Goal: Information Seeking & Learning: Learn about a topic

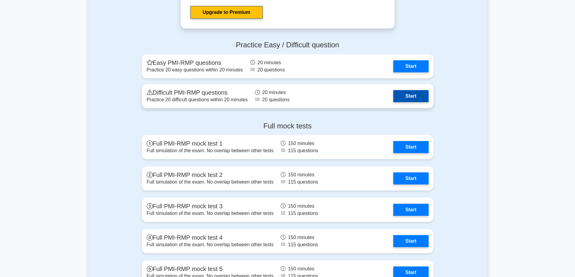
click at [421, 94] on link "Start" at bounding box center [410, 96] width 35 height 12
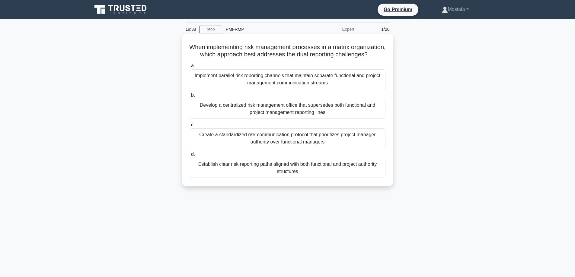
click at [379, 178] on div "Establish clear risk reporting paths aligned with both functional and project a…" at bounding box center [288, 168] width 196 height 20
click at [190, 157] on input "d. Establish clear risk reporting paths aligned with both functional and projec…" at bounding box center [190, 155] width 0 height 4
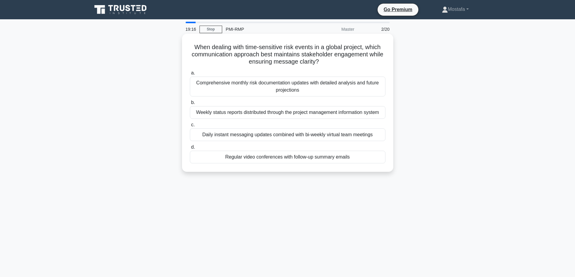
click at [366, 159] on div "Regular video conferences with follow-up summary emails" at bounding box center [288, 157] width 196 height 13
click at [190, 149] on input "d. Regular video conferences with follow-up summary emails" at bounding box center [190, 147] width 0 height 4
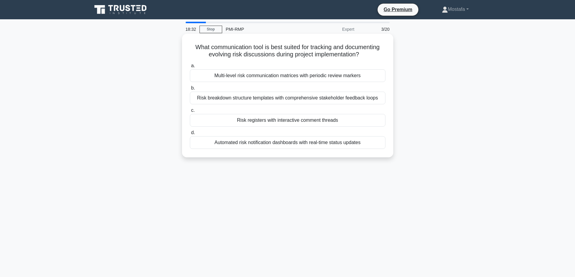
click at [381, 100] on div "Risk breakdown structure templates with comprehensive stakeholder feedback loops" at bounding box center [288, 98] width 196 height 13
click at [190, 90] on input "b. Risk breakdown structure templates with comprehensive stakeholder feedback l…" at bounding box center [190, 88] width 0 height 4
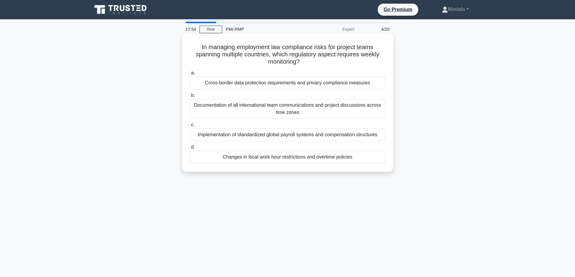
click at [378, 159] on div "Changes in local work hour restrictions and overtime policies" at bounding box center [288, 157] width 196 height 13
click at [190, 149] on input "d. Changes in local work hour restrictions and overtime policies" at bounding box center [190, 147] width 0 height 4
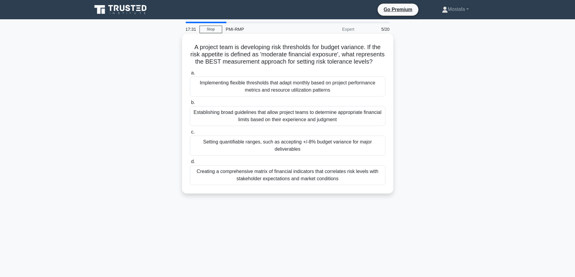
click at [376, 154] on div "Setting quantifiable ranges, such as accepting +/-8% budget variance for major …" at bounding box center [288, 146] width 196 height 20
click at [190, 134] on input "c. Setting quantifiable ranges, such as accepting +/-8% budget variance for maj…" at bounding box center [190, 132] width 0 height 4
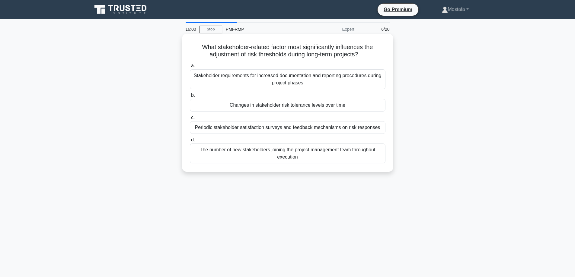
click at [377, 107] on div "Changes in stakeholder risk tolerance levels over time" at bounding box center [288, 105] width 196 height 13
click at [190, 97] on input "b. Changes in stakeholder risk tolerance levels over time" at bounding box center [190, 96] width 0 height 4
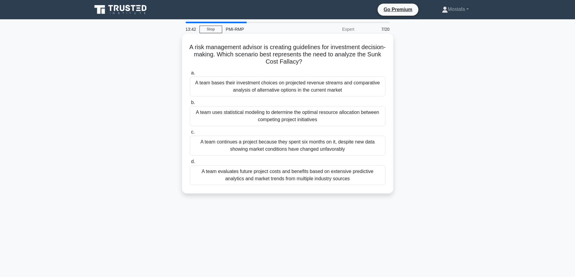
click at [377, 151] on div "A team continues a project because they spent six months on it, despite new dat…" at bounding box center [288, 146] width 196 height 20
click at [190, 134] on input "c. A team continues a project because they spent six months on it, despite new …" at bounding box center [190, 132] width 0 height 4
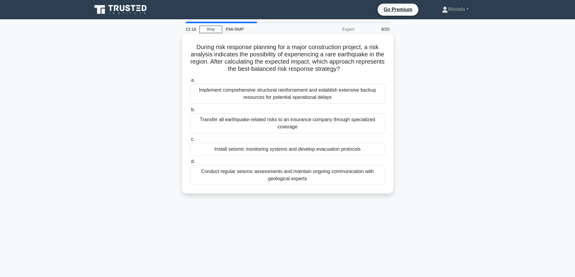
click at [367, 129] on div "Transfer all earthquake-related risks to an insurance company through specializ…" at bounding box center [288, 123] width 196 height 20
click at [190, 112] on input "b. Transfer all earthquake-related risks to an insurance company through specia…" at bounding box center [190, 110] width 0 height 4
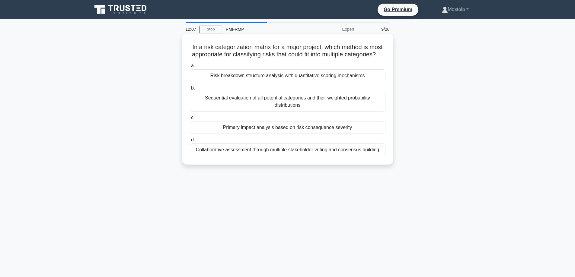
click at [369, 134] on div "Primary impact analysis based on risk consequence severity" at bounding box center [288, 127] width 196 height 13
click at [190, 120] on input "c. Primary impact analysis based on risk consequence severity" at bounding box center [190, 118] width 0 height 4
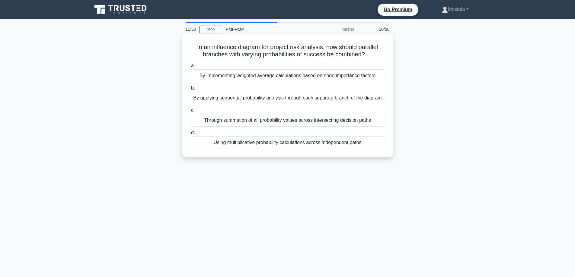
click at [377, 100] on div "By applying sequential probability analysis through each separate branch of the…" at bounding box center [288, 98] width 196 height 13
click at [190, 90] on input "b. By applying sequential probability analysis through each separate branch of …" at bounding box center [190, 88] width 0 height 4
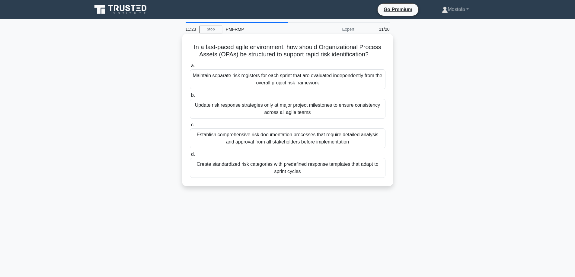
click at [369, 169] on div "Create standardized risk categories with predefined response templates that ada…" at bounding box center [288, 168] width 196 height 20
click at [190, 157] on input "d. Create standardized risk categories with predefined response templates that …" at bounding box center [190, 155] width 0 height 4
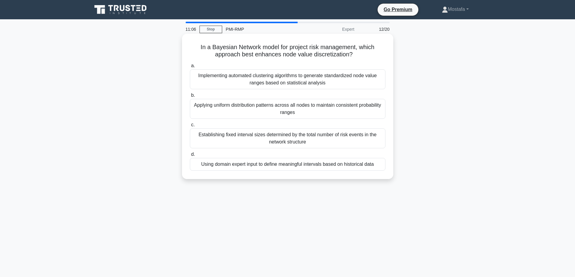
click at [375, 168] on div "Using domain expert input to define meaningful intervals based on historical da…" at bounding box center [288, 164] width 196 height 13
click at [190, 157] on input "d. Using domain expert input to define meaningful intervals based on historical…" at bounding box center [190, 155] width 0 height 4
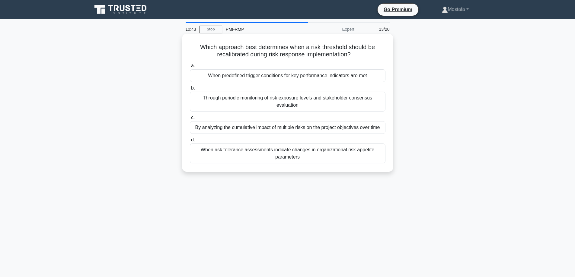
click at [375, 103] on div "Through periodic monitoring of risk exposure levels and stakeholder consensus e…" at bounding box center [288, 102] width 196 height 20
click at [190, 90] on input "b. Through periodic monitoring of risk exposure levels and stakeholder consensu…" at bounding box center [190, 88] width 0 height 4
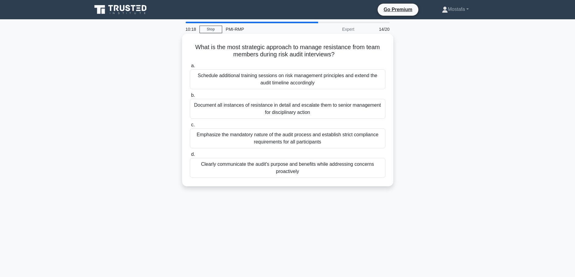
click at [370, 80] on div "Schedule additional training sessions on risk management principles and extend …" at bounding box center [288, 79] width 196 height 20
click at [190, 68] on input "a. Schedule additional training sessions on risk management principles and exte…" at bounding box center [190, 66] width 0 height 4
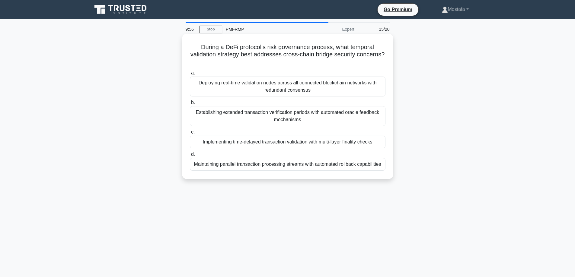
click at [381, 146] on div "Implementing time-delayed transaction validation with multi-layer finality chec…" at bounding box center [288, 142] width 196 height 13
click at [190, 134] on input "c. Implementing time-delayed transaction validation with multi-layer finality c…" at bounding box center [190, 132] width 0 height 4
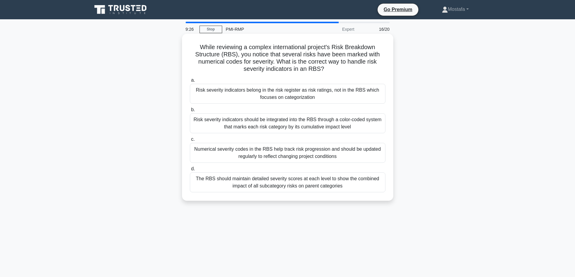
click at [372, 184] on div "The RBS should maintain detailed severity scores at each level to show the comb…" at bounding box center [288, 183] width 196 height 20
click at [190, 171] on input "d. The RBS should maintain detailed severity scores at each level to show the c…" at bounding box center [190, 169] width 0 height 4
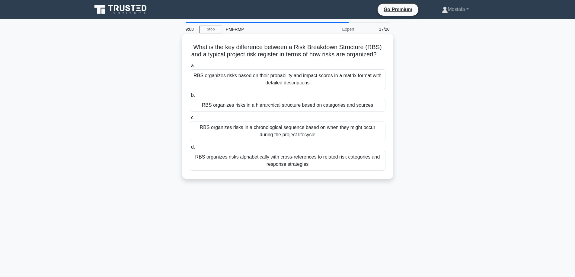
click at [377, 110] on div "RBS organizes risks in a hierarchical structure based on categories and sources" at bounding box center [288, 105] width 196 height 13
click at [190, 97] on input "b. RBS organizes risks in a hierarchical structure based on categories and sour…" at bounding box center [190, 96] width 0 height 4
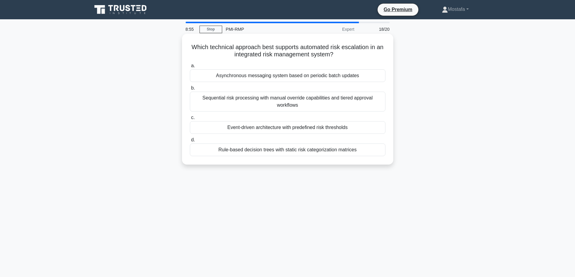
click at [372, 152] on div "Rule-based decision trees with static risk categorization matrices" at bounding box center [288, 150] width 196 height 13
click at [190, 142] on input "d. Rule-based decision trees with static risk categorization matrices" at bounding box center [190, 140] width 0 height 4
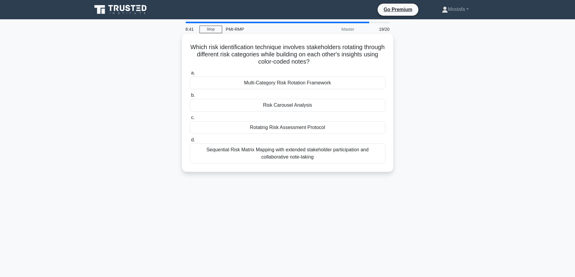
click at [353, 129] on div "Rotating Risk Assessment Protocol" at bounding box center [288, 127] width 196 height 13
click at [190, 120] on input "c. Rotating Risk Assessment Protocol" at bounding box center [190, 118] width 0 height 4
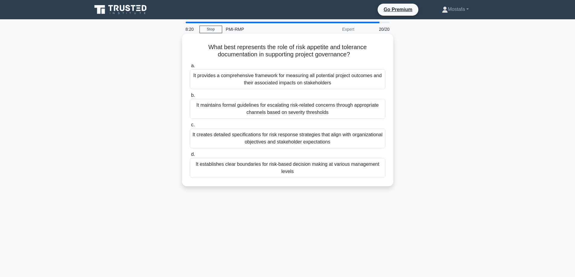
click at [375, 174] on div "It establishes clear boundaries for risk-based decision making at various manag…" at bounding box center [288, 168] width 196 height 20
click at [190, 157] on input "d. It establishes clear boundaries for risk-based decision making at various ma…" at bounding box center [190, 155] width 0 height 4
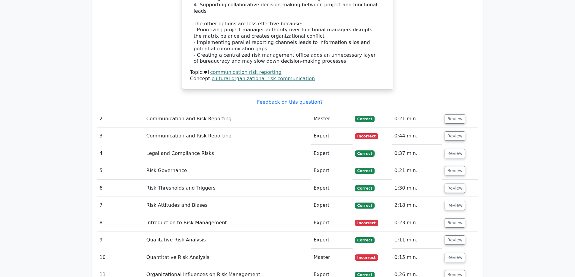
scroll to position [875, 0]
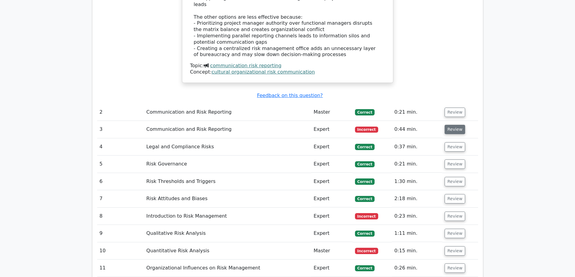
click at [453, 125] on button "Review" at bounding box center [455, 129] width 21 height 9
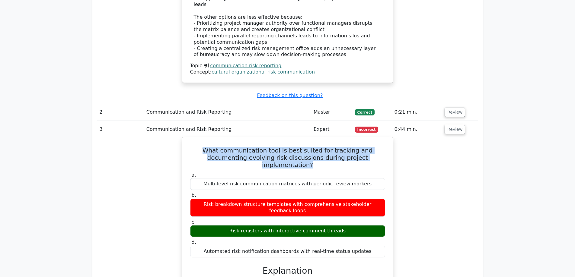
drag, startPoint x: 371, startPoint y: 133, endPoint x: 182, endPoint y: 121, distance: 189.9
copy h5 "What communication tool is best suited for tracking and documenting evolving ri…"
drag, startPoint x: 348, startPoint y: 191, endPoint x: 229, endPoint y: 187, distance: 119.0
click at [229, 225] on div "Risk registers with interactive comment threads" at bounding box center [287, 231] width 195 height 12
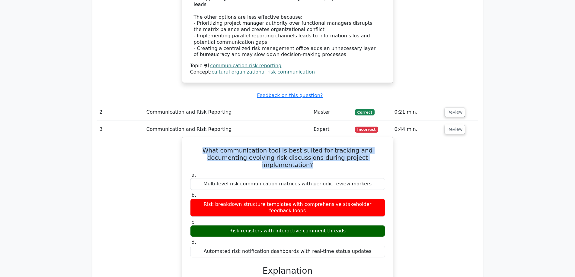
copy div "Risk registers with interactive comment threads"
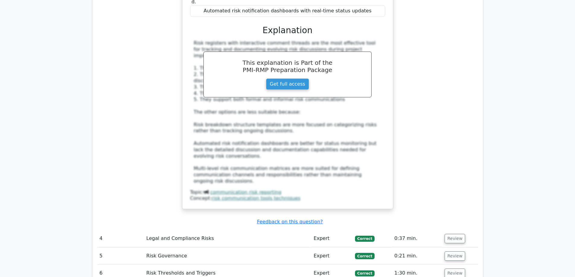
scroll to position [1237, 0]
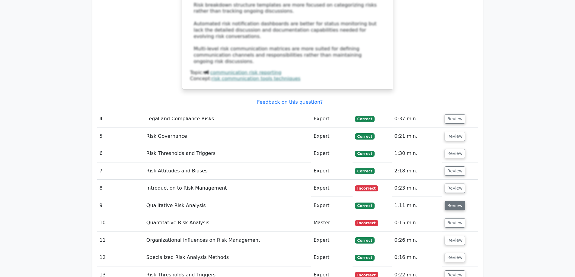
click at [454, 201] on button "Review" at bounding box center [455, 205] width 21 height 9
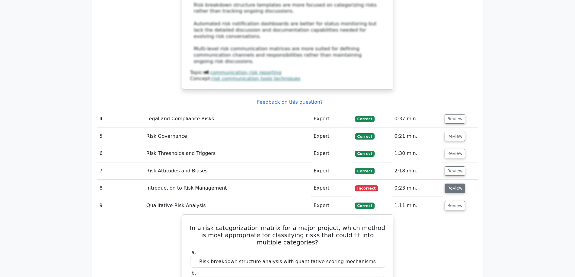
click at [452, 184] on button "Review" at bounding box center [455, 188] width 21 height 9
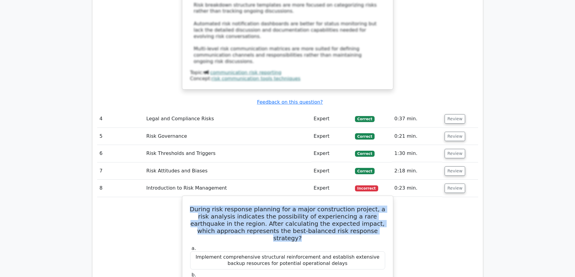
drag, startPoint x: 367, startPoint y: 178, endPoint x: 190, endPoint y: 153, distance: 179.0
click at [190, 206] on h5 "During risk response planning for a major construction project, a risk analysis…" at bounding box center [288, 224] width 196 height 36
copy h5 "During risk response planning for a major construction project, a risk analysis…"
drag, startPoint x: 365, startPoint y: 249, endPoint x: 211, endPoint y: 249, distance: 154.2
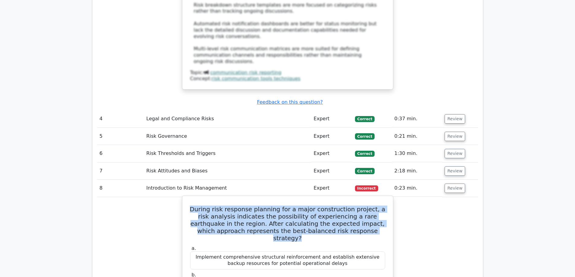
copy div "Install seismic monitoring systems and develop evacuation protocols"
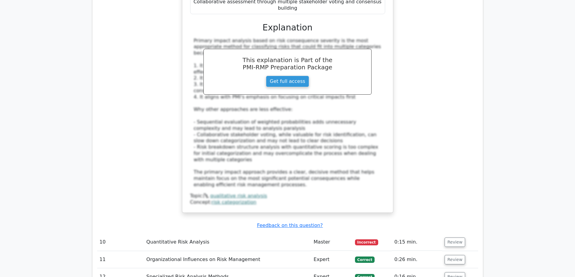
scroll to position [1962, 0]
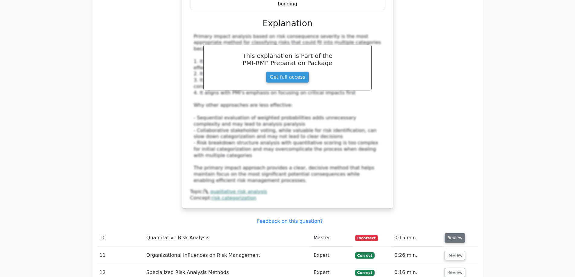
click at [449, 234] on button "Review" at bounding box center [455, 238] width 21 height 9
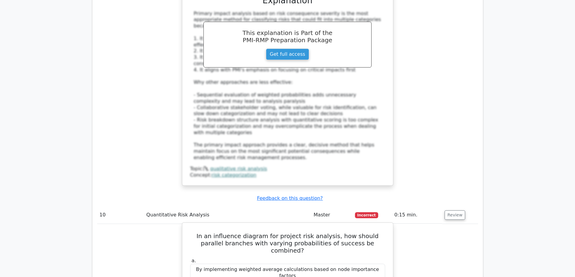
scroll to position [2022, 0]
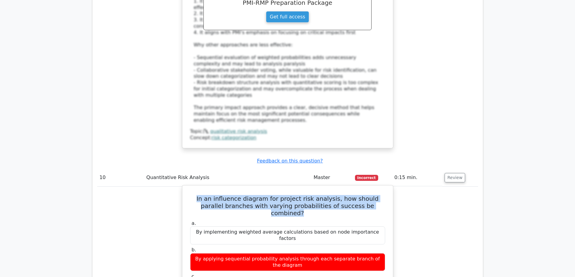
drag, startPoint x: 376, startPoint y: 116, endPoint x: 189, endPoint y: 103, distance: 187.9
copy h5 "In an influence diagram for project risk analysis, how should parallel branches…"
drag, startPoint x: 367, startPoint y: 200, endPoint x: 201, endPoint y: 202, distance: 166.0
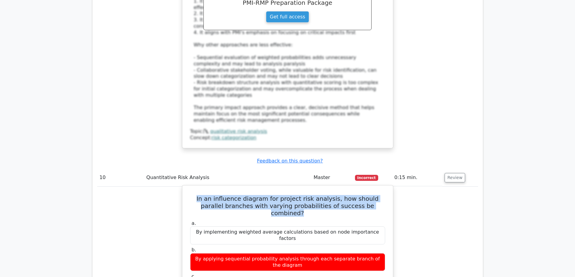
copy div "Using multiplicative probability calculations across independent paths"
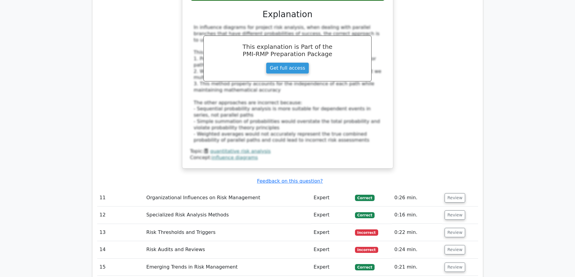
scroll to position [2324, 0]
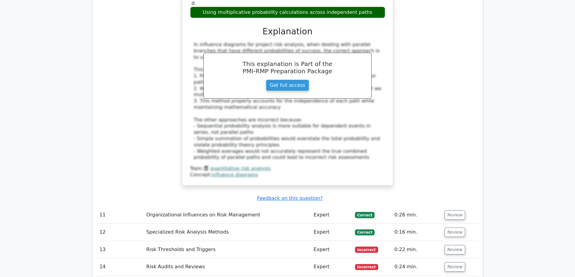
drag, startPoint x: 451, startPoint y: 131, endPoint x: 283, endPoint y: 156, distance: 170.6
click at [451, 245] on button "Review" at bounding box center [455, 249] width 21 height 9
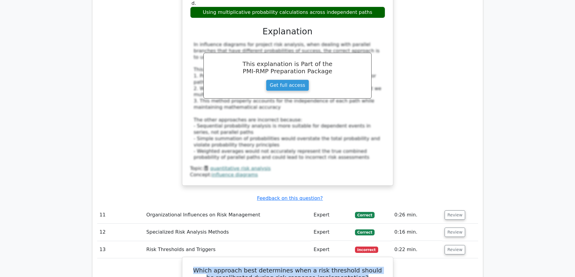
drag, startPoint x: 360, startPoint y: 158, endPoint x: 246, endPoint y: 156, distance: 114.4
click at [190, 267] on h5 "Which approach best determines when a risk threshold should be recalibrated dur…" at bounding box center [288, 274] width 196 height 14
copy h5 "Which approach best determines when a risk threshold should be recalibrated dur…"
drag, startPoint x: 373, startPoint y: 179, endPoint x: 221, endPoint y: 182, distance: 151.5
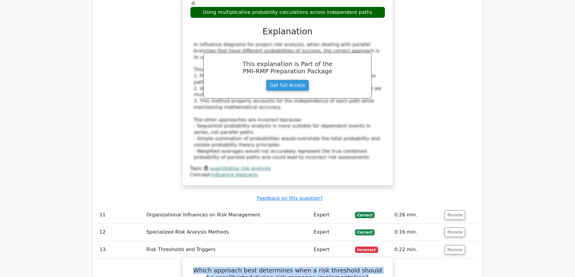
copy div "When predefined trigger conditions for key performance indicators are met"
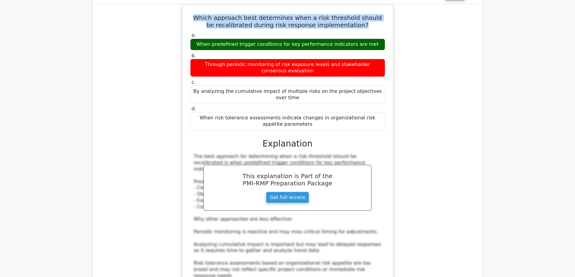
scroll to position [2656, 0]
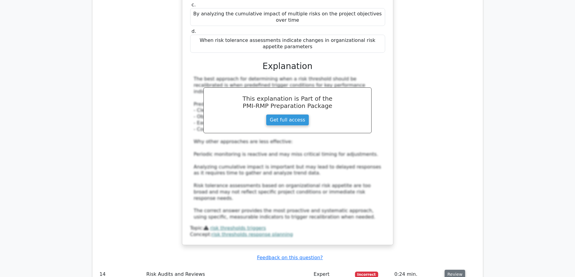
click at [449, 270] on button "Review" at bounding box center [455, 274] width 21 height 9
drag, startPoint x: 342, startPoint y: 166, endPoint x: 174, endPoint y: 157, distance: 167.7
copy h5 "What is the most strategic approach to manage resistance from team members duri…"
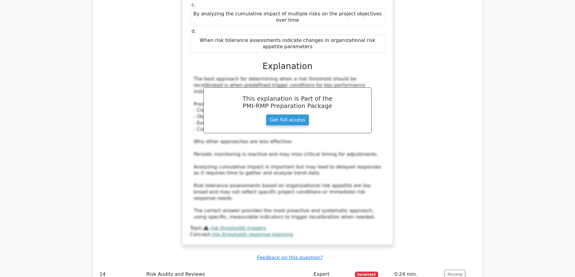
drag, startPoint x: 342, startPoint y: 166, endPoint x: 194, endPoint y: 162, distance: 147.6
drag, startPoint x: 345, startPoint y: 166, endPoint x: 216, endPoint y: 155, distance: 129.7
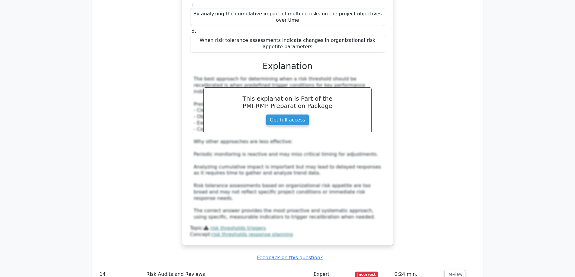
copy h5 "What is the most strategic approach to manage resistance from team members duri…"
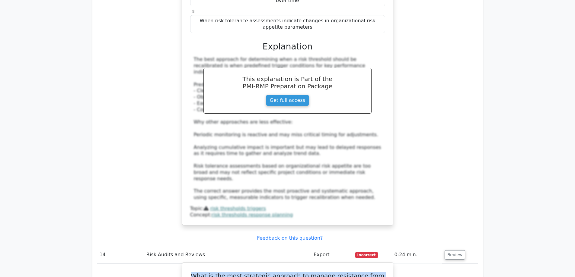
scroll to position [2686, 0]
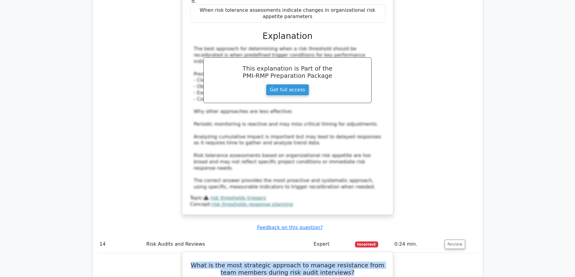
drag, startPoint x: 310, startPoint y: 241, endPoint x: 186, endPoint y: 229, distance: 124.6
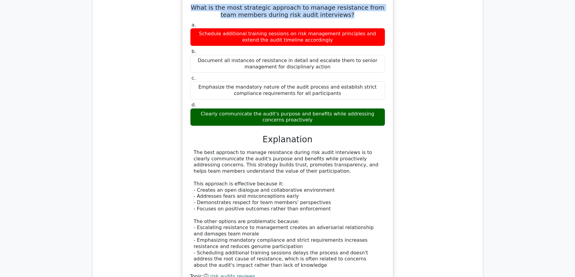
scroll to position [3048, 0]
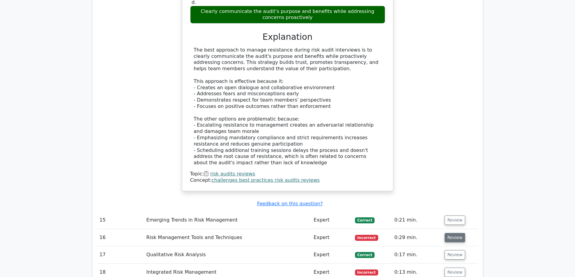
click at [451, 233] on button "Review" at bounding box center [455, 237] width 21 height 9
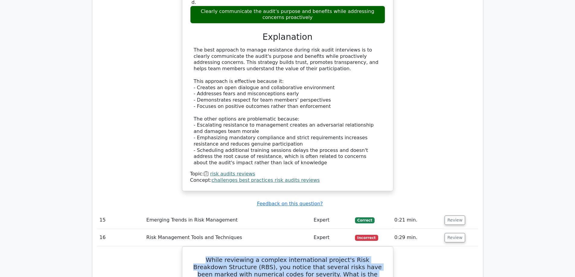
drag, startPoint x: 343, startPoint y: 146, endPoint x: 172, endPoint y: 116, distance: 173.4
drag, startPoint x: 324, startPoint y: 171, endPoint x: 189, endPoint y: 164, distance: 134.8
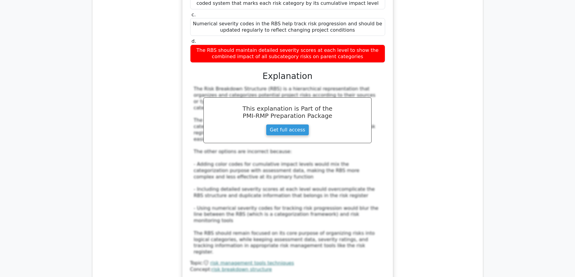
scroll to position [3411, 0]
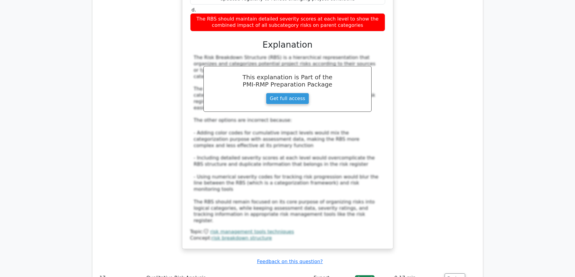
drag, startPoint x: 356, startPoint y: 169, endPoint x: 187, endPoint y: 155, distance: 168.7
drag, startPoint x: 362, startPoint y: 233, endPoint x: 211, endPoint y: 235, distance: 151.2
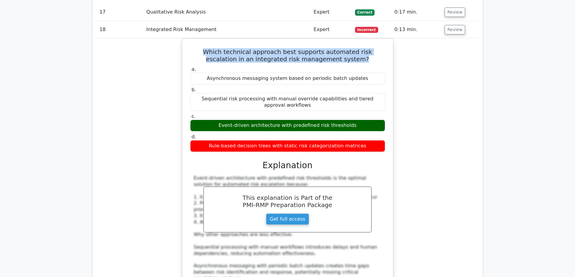
scroll to position [3712, 0]
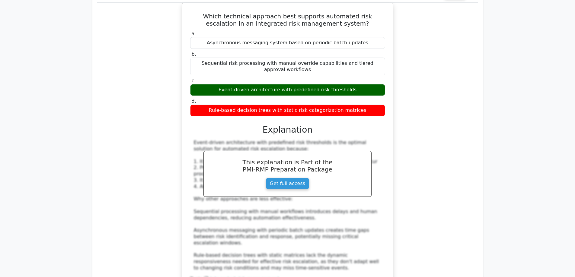
drag, startPoint x: 333, startPoint y: 195, endPoint x: 174, endPoint y: 174, distance: 160.1
drag, startPoint x: 320, startPoint y: 233, endPoint x: 254, endPoint y: 233, distance: 65.2
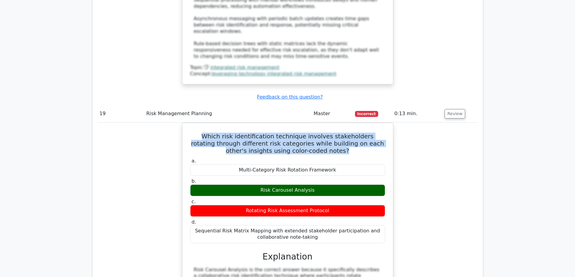
scroll to position [4165, 0]
